Goal: Task Accomplishment & Management: Use online tool/utility

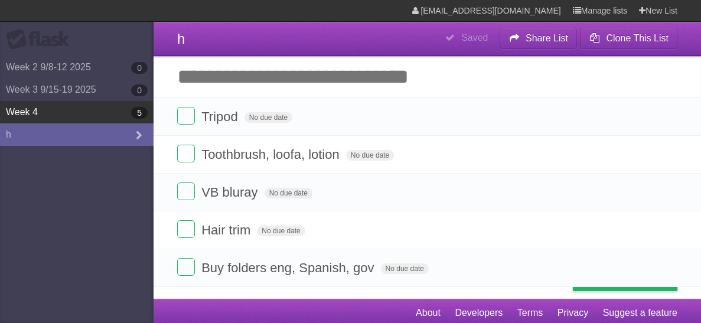
scroll to position [4, 0]
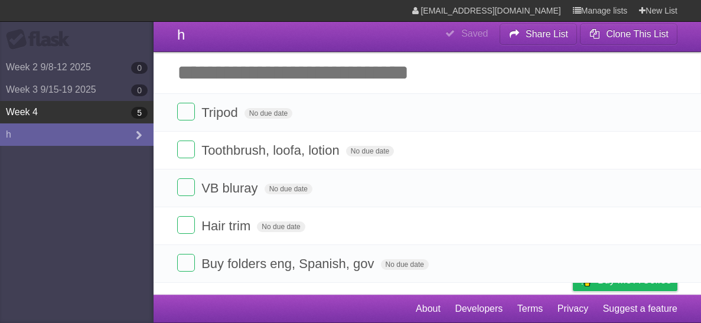
click at [66, 117] on link "Week 4 5" at bounding box center [76, 112] width 153 height 22
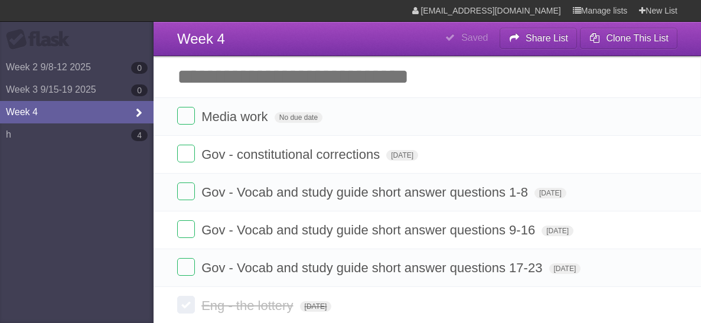
type span "[DATE]"
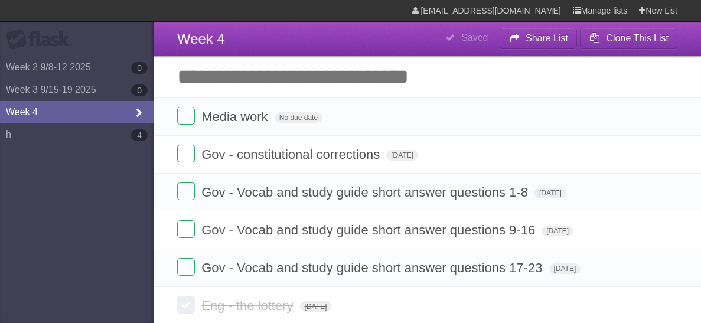
type span "[DATE]"
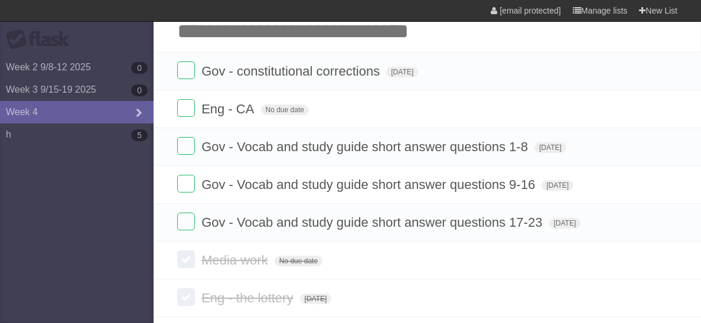
type span "[DATE]"
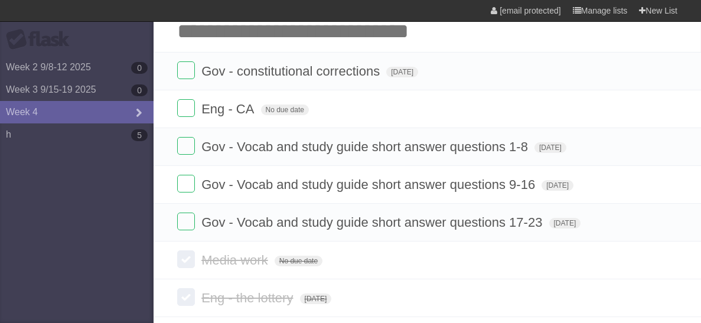
type span "[DATE]"
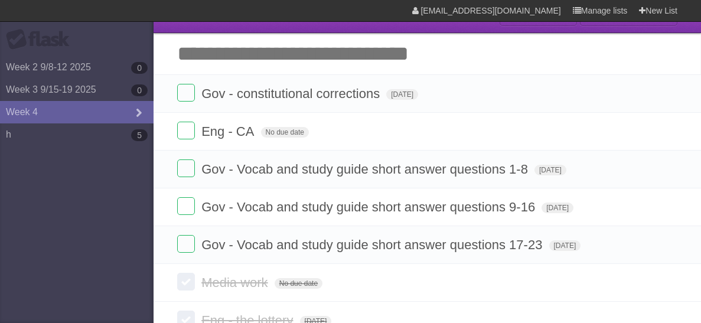
scroll to position [23, 0]
click at [185, 86] on label at bounding box center [186, 93] width 18 height 18
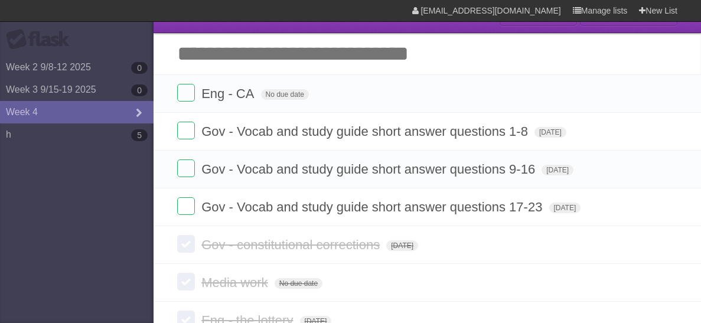
click at [308, 64] on input "Add another task" at bounding box center [426, 53] width 547 height 41
type input "*"
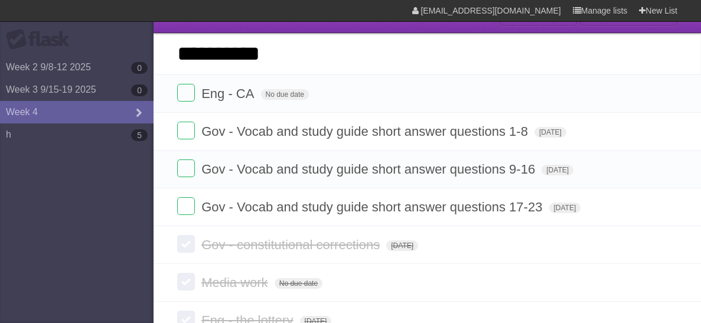
type input "**********"
click input "*********" at bounding box center [0, 0] width 0 height 0
